Goal: Information Seeking & Learning: Learn about a topic

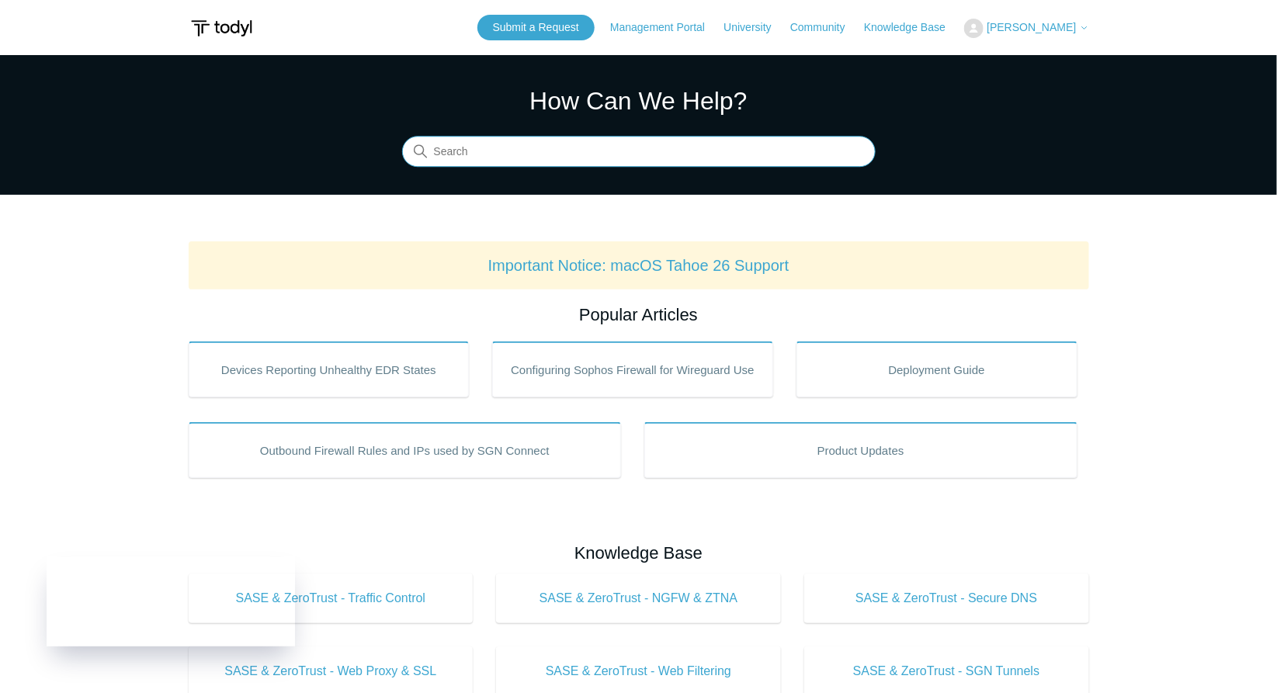
click at [540, 156] on input "Search" at bounding box center [639, 152] width 474 height 31
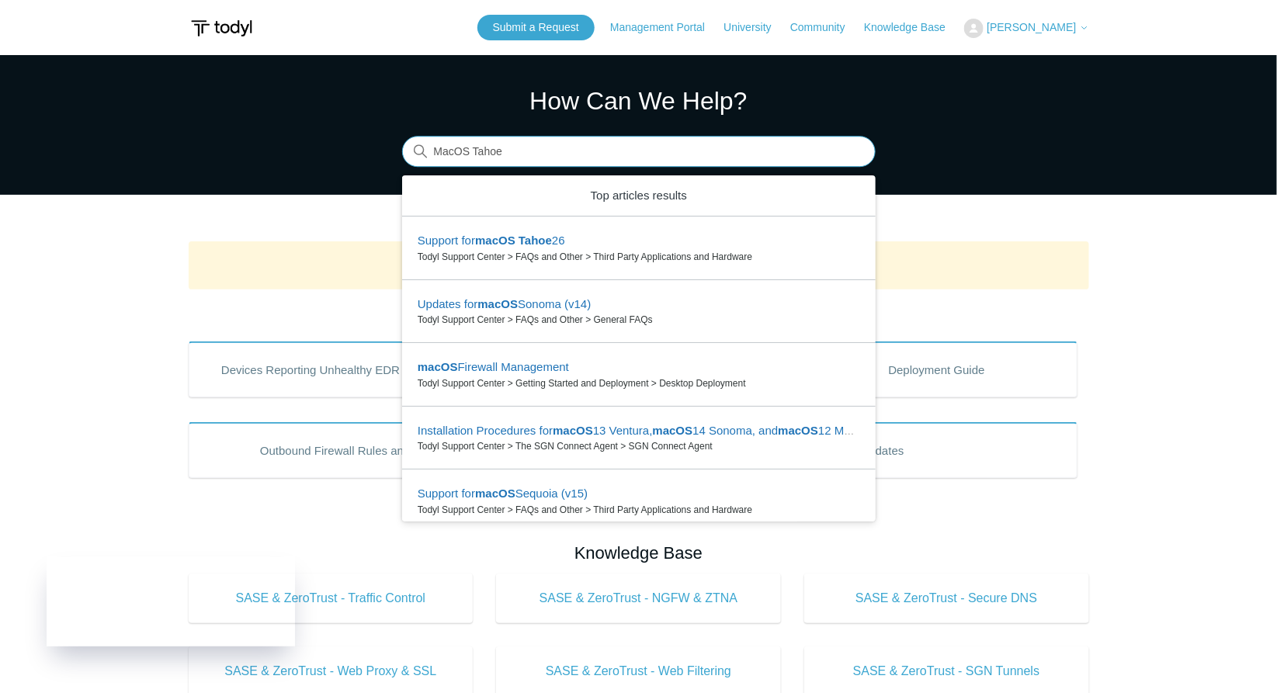
type input "MacOS Tahoe"
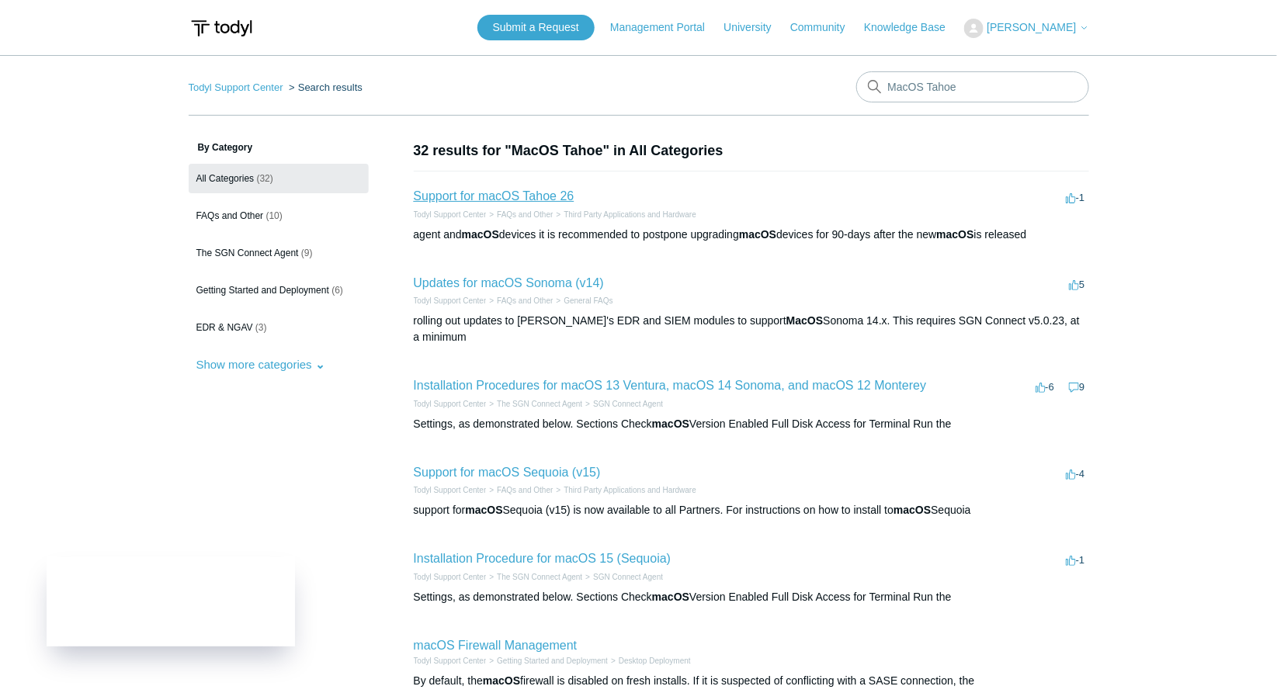
click at [518, 199] on link "Support for macOS Tahoe 26" at bounding box center [494, 195] width 161 height 13
